Goal: Task Accomplishment & Management: Use online tool/utility

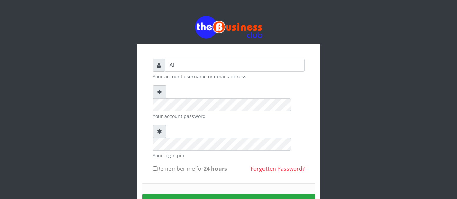
type input "A"
type input "Alao"
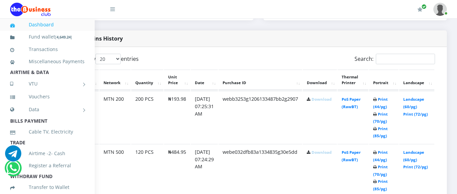
scroll to position [338, 45]
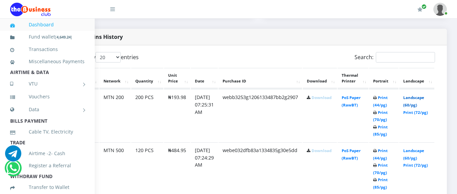
click at [416, 97] on link "Landscape (60/pg)" at bounding box center [413, 101] width 21 height 13
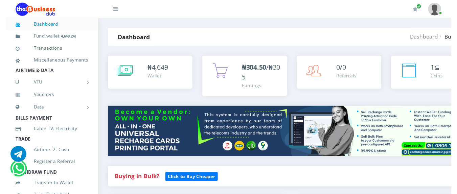
scroll to position [41, 0]
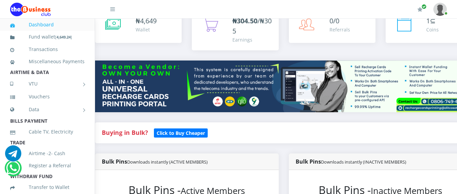
scroll to position [0, 0]
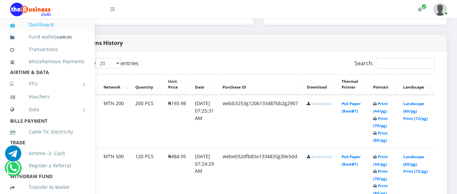
scroll to position [332, 45]
click at [414, 157] on link "Landscape (60/pg)" at bounding box center [413, 160] width 21 height 13
